Goal: Information Seeking & Learning: Check status

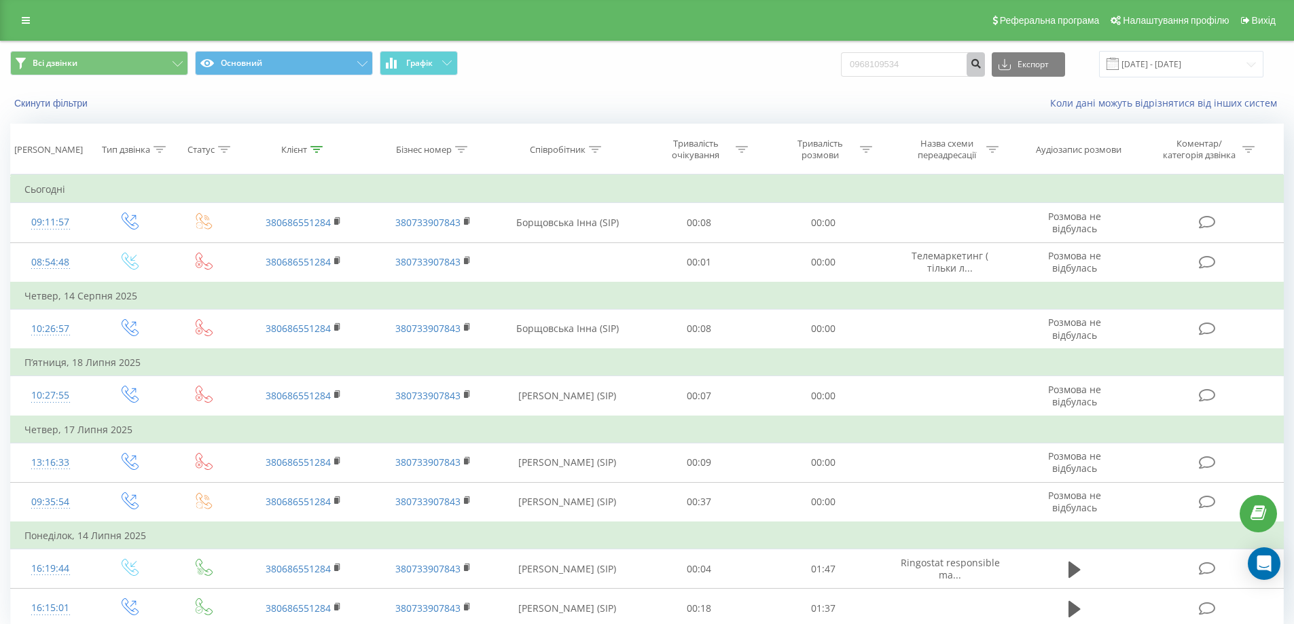
type input "0968109534"
click at [982, 59] on icon "submit" at bounding box center [976, 62] width 12 height 8
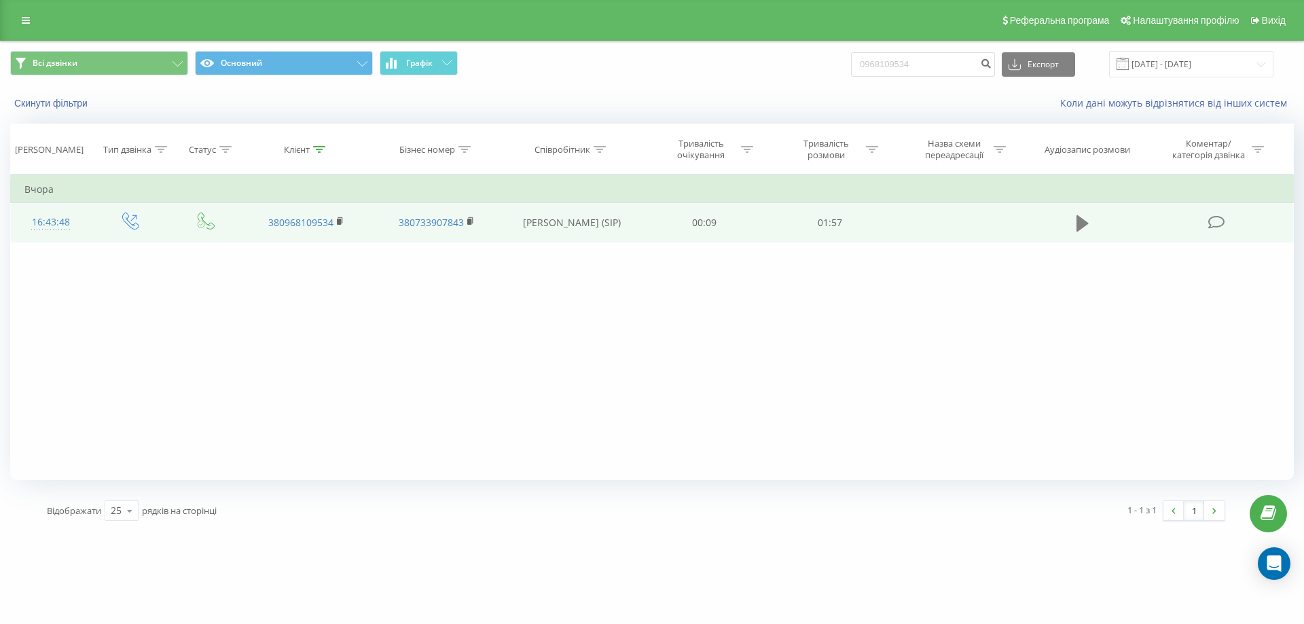
click at [1081, 214] on icon at bounding box center [1083, 223] width 12 height 19
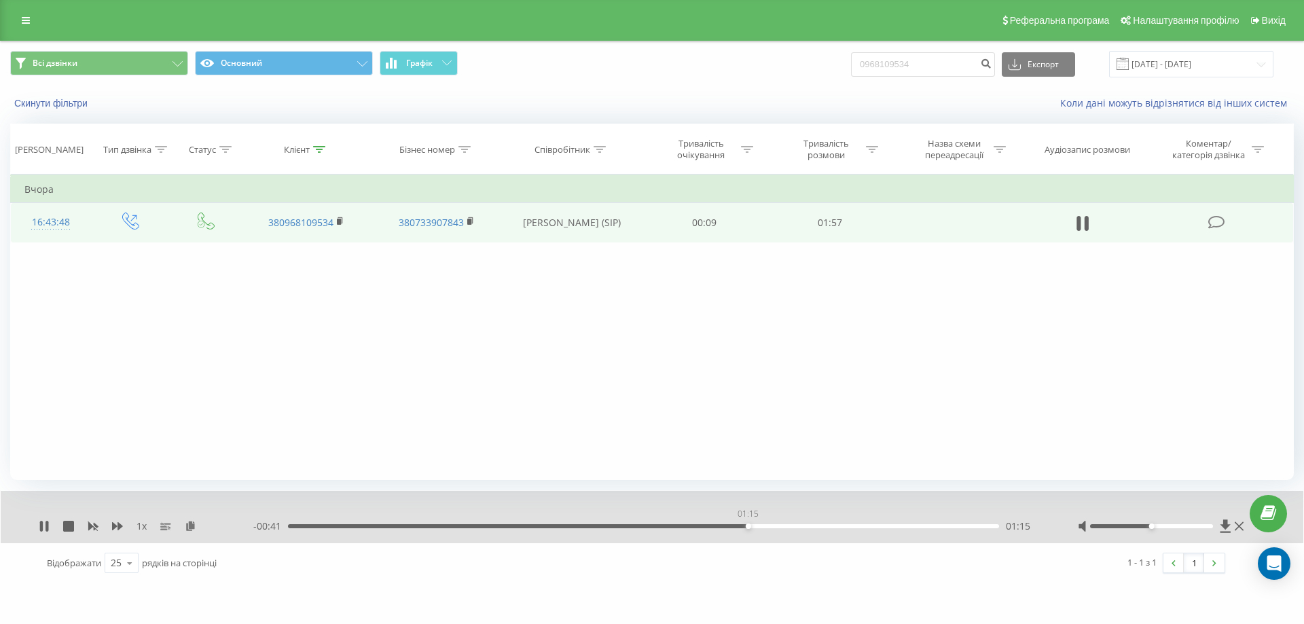
click at [748, 526] on div "01:15" at bounding box center [643, 526] width 711 height 4
drag, startPoint x: 964, startPoint y: 70, endPoint x: 781, endPoint y: 82, distance: 183.1
click at [781, 82] on div "Всі дзвінки Основний Графік 0968109534 Експорт .csv .xls .xlsx 19.05.2025 - 19.…" at bounding box center [652, 64] width 1303 height 46
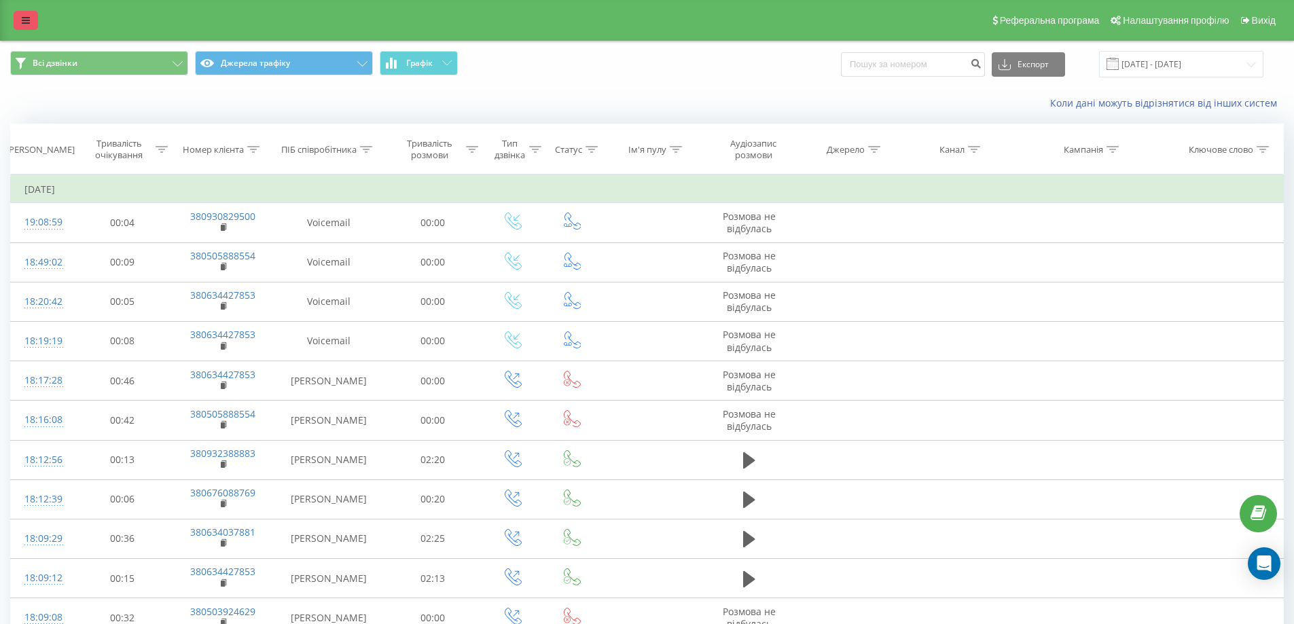
click at [31, 27] on link at bounding box center [26, 20] width 24 height 19
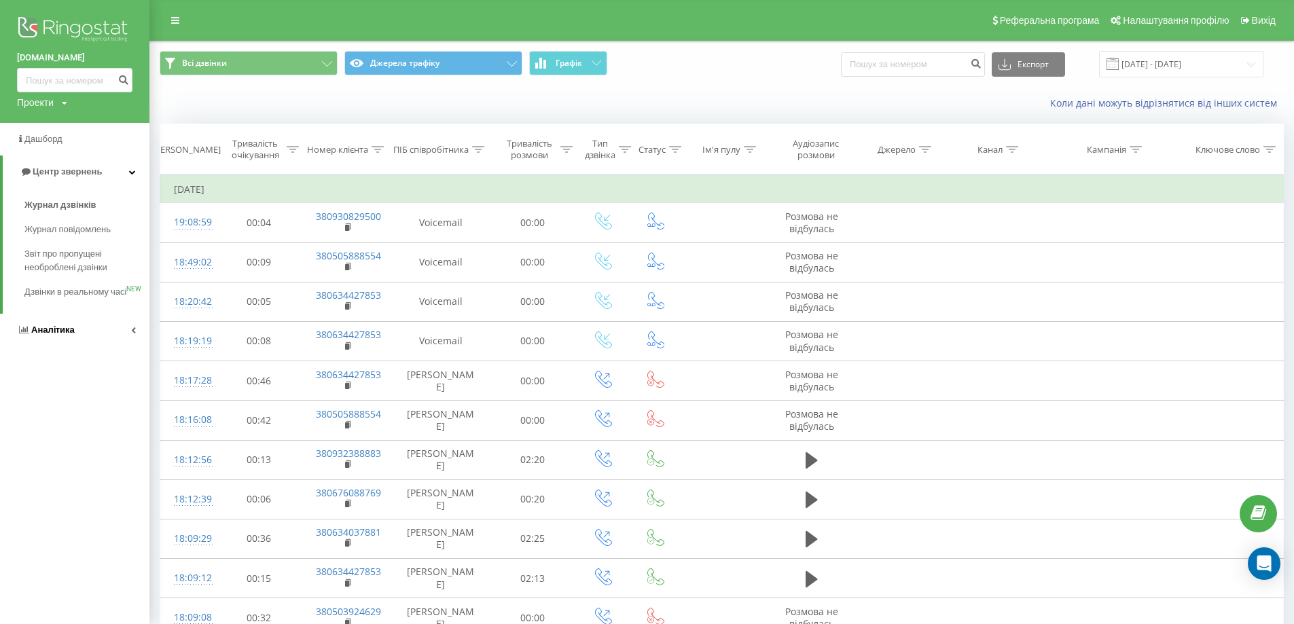
click at [56, 336] on link "Аналiтика" at bounding box center [74, 330] width 149 height 33
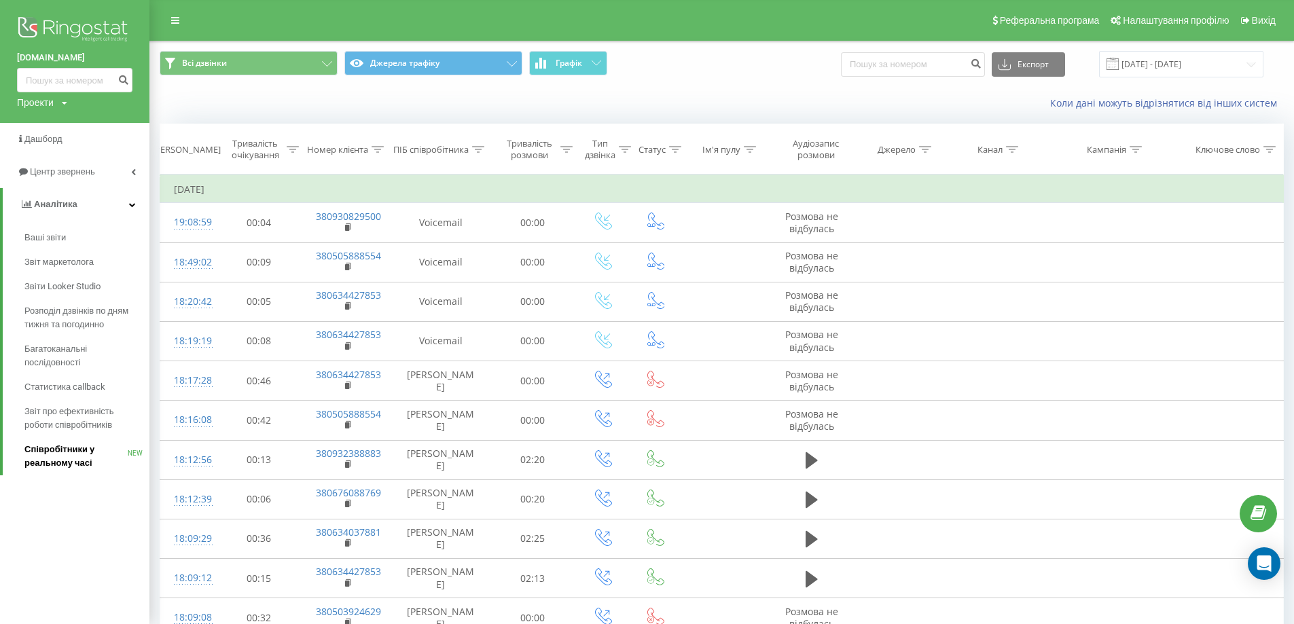
click at [74, 452] on span "Співробітники у реальному часі" at bounding box center [75, 456] width 103 height 27
click at [70, 453] on span "Співробітники у реальному часі" at bounding box center [75, 456] width 103 height 27
